Goal: Find specific page/section: Find specific page/section

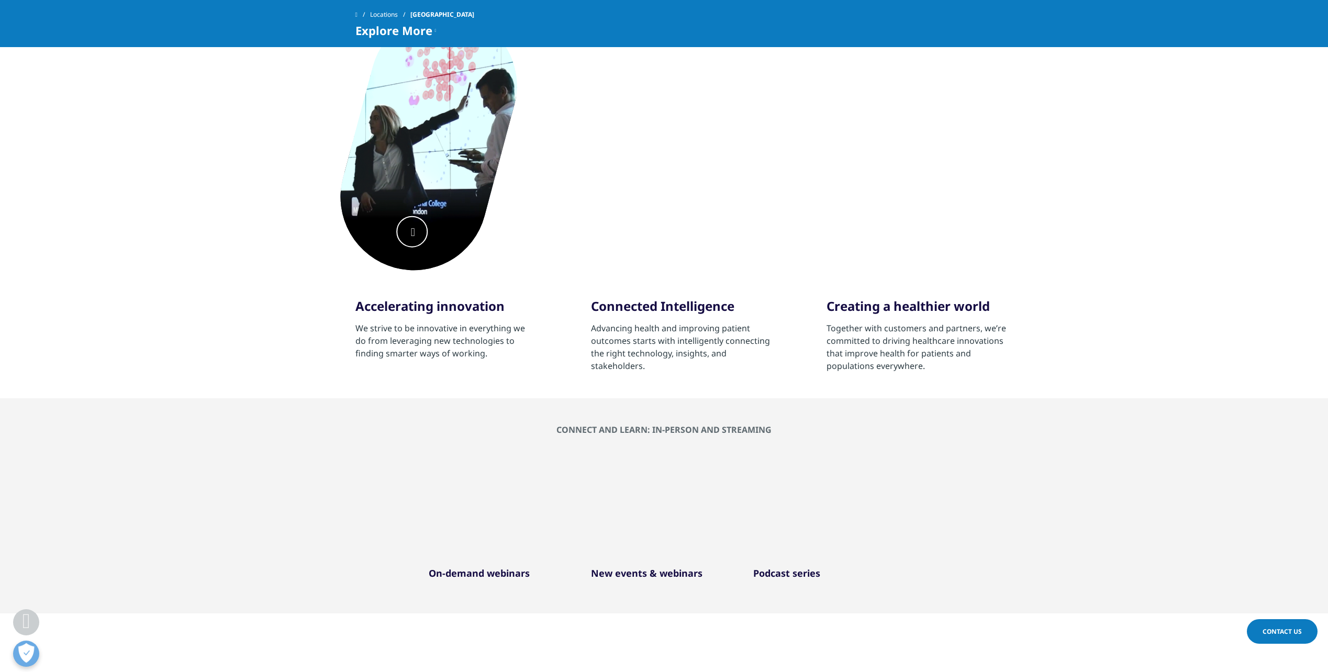
scroll to position [419, 0]
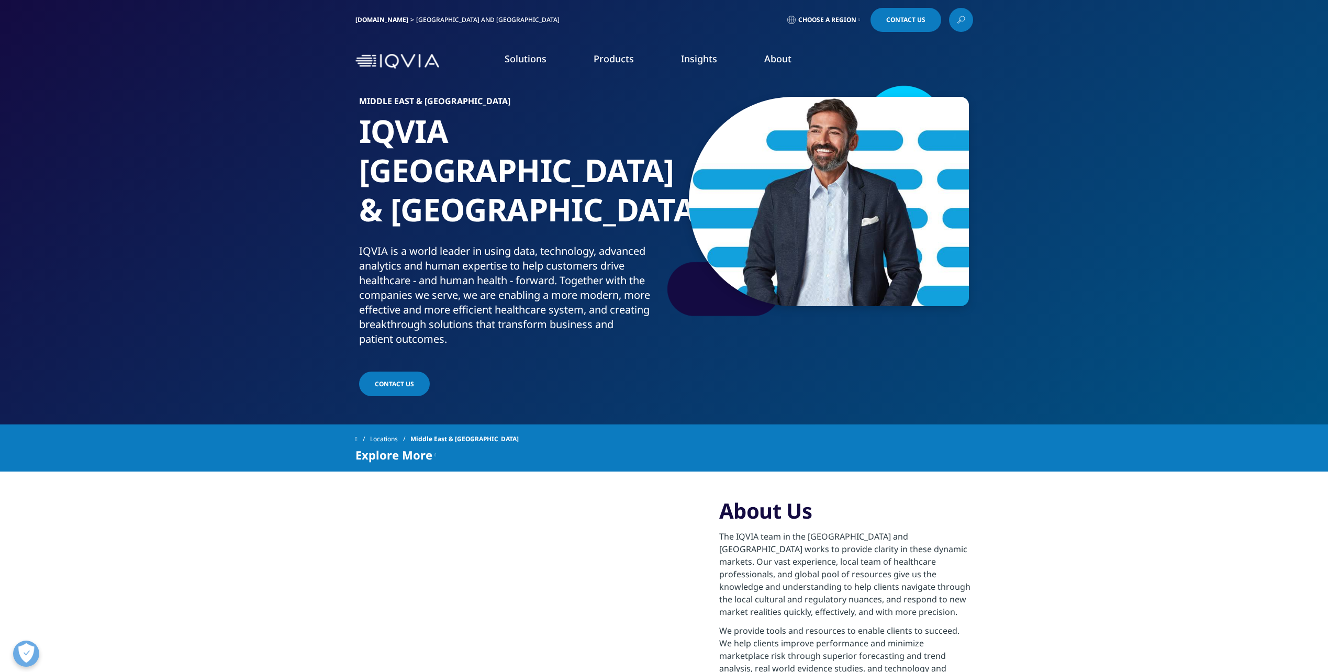
click at [115, 279] on link "Real World Evidence Solutions" at bounding box center [114, 280] width 119 height 12
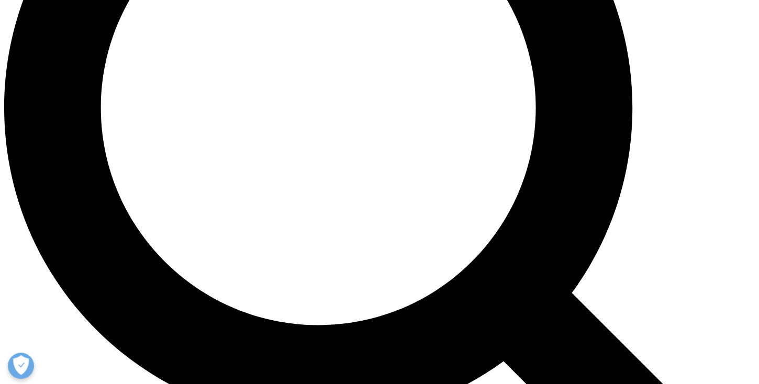
scroll to position [986, 0]
